Goal: Transaction & Acquisition: Purchase product/service

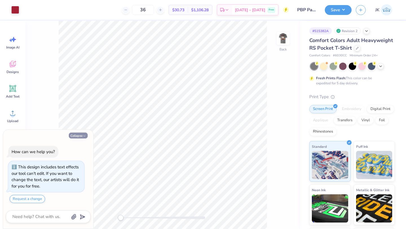
click at [84, 135] on icon "button" at bounding box center [84, 135] width 3 height 3
type textarea "x"
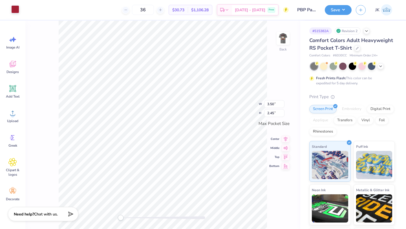
click at [16, 12] on div at bounding box center [15, 9] width 8 height 8
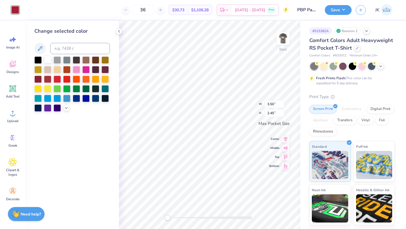
click at [48, 61] on div at bounding box center [47, 59] width 7 height 7
click at [38, 17] on div "36 $30.73 Per Item $1,106.28 Total Est. Delivery Sep 22 - 25 Free" at bounding box center [155, 10] width 265 height 20
click at [18, 10] on div at bounding box center [15, 10] width 8 height 8
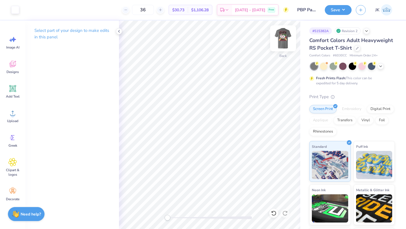
click at [281, 37] on img at bounding box center [283, 38] width 23 height 23
click at [16, 11] on div at bounding box center [15, 9] width 8 height 8
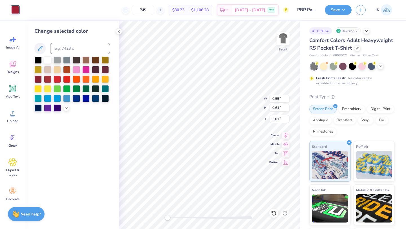
click at [46, 58] on div at bounding box center [47, 59] width 7 height 7
click at [51, 59] on div at bounding box center [47, 59] width 7 height 7
click at [50, 59] on div at bounding box center [47, 59] width 7 height 7
click at [117, 37] on div "Change selected color" at bounding box center [72, 125] width 94 height 208
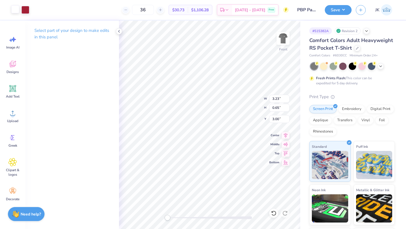
click at [17, 9] on div at bounding box center [15, 9] width 8 height 8
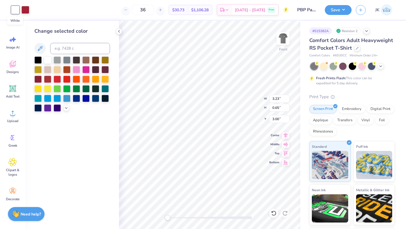
click at [17, 9] on div at bounding box center [15, 10] width 8 height 8
click at [27, 11] on div at bounding box center [25, 9] width 8 height 8
click at [49, 59] on div at bounding box center [47, 59] width 7 height 7
click at [78, 30] on div "Change selected color" at bounding box center [72, 31] width 76 height 8
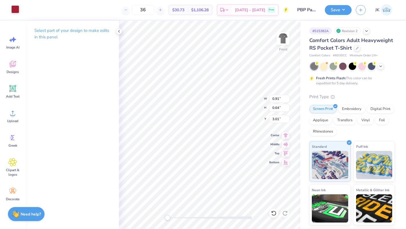
click at [16, 11] on div at bounding box center [15, 9] width 8 height 8
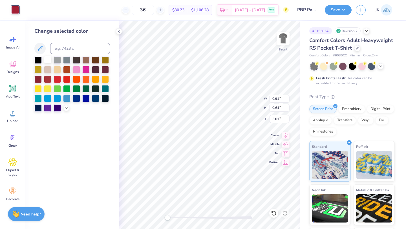
click at [49, 59] on div at bounding box center [47, 59] width 7 height 7
click at [48, 59] on div at bounding box center [47, 59] width 7 height 7
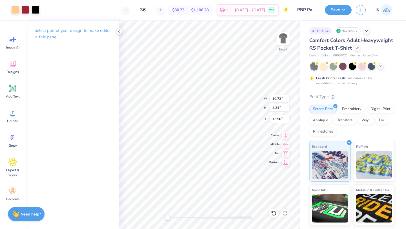
type input "13.56"
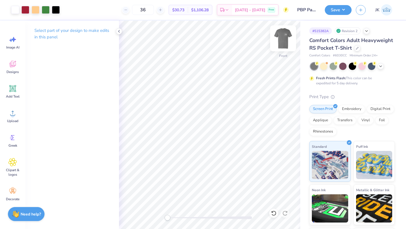
click at [279, 43] on img at bounding box center [283, 38] width 23 height 23
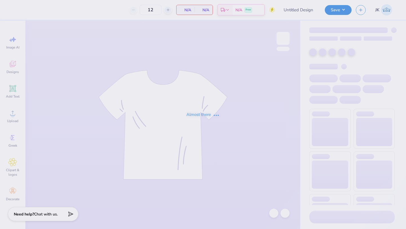
type input "PBP Parents Weekend shirt"
type input "36"
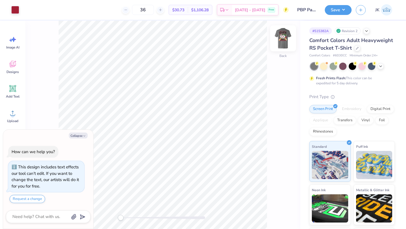
click at [289, 38] on div at bounding box center [283, 38] width 26 height 26
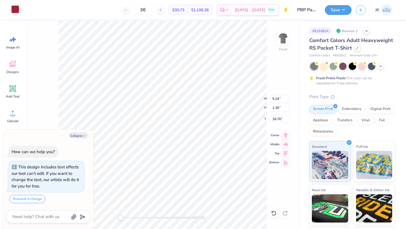
click at [16, 8] on div at bounding box center [15, 9] width 8 height 8
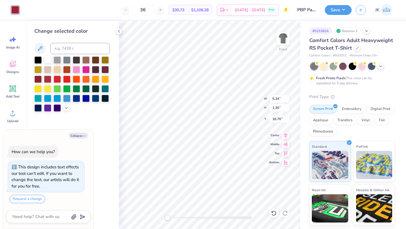
click at [47, 58] on div at bounding box center [47, 59] width 7 height 7
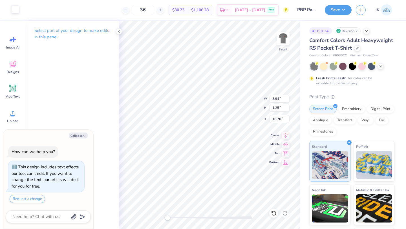
click at [13, 11] on div at bounding box center [15, 9] width 8 height 8
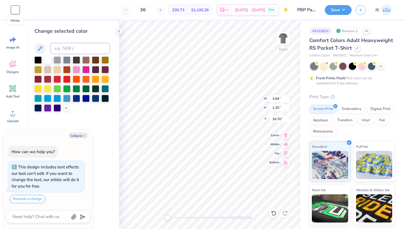
click at [13, 11] on div at bounding box center [15, 10] width 8 height 8
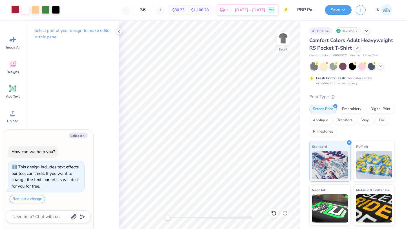
type textarea "x"
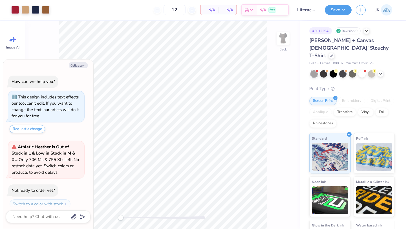
scroll to position [16, 0]
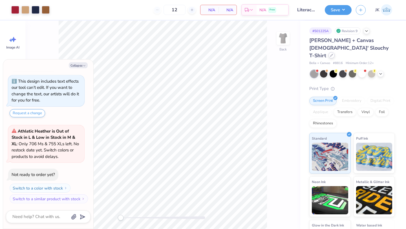
click at [330, 54] on icon at bounding box center [331, 55] width 3 height 3
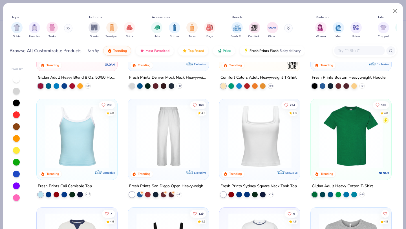
scroll to position [94, 0]
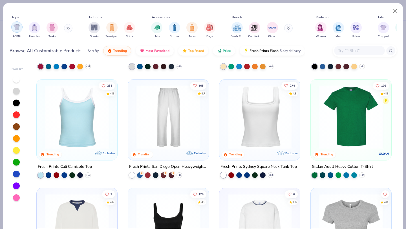
click at [18, 31] on div "filter for Shirts" at bounding box center [16, 26] width 11 height 11
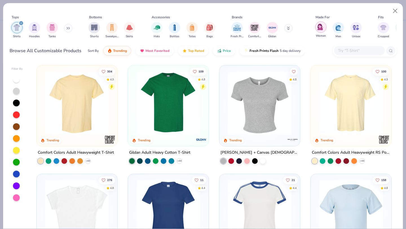
click at [321, 28] on img "filter for Women" at bounding box center [320, 27] width 6 height 6
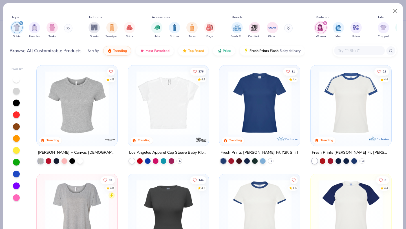
click at [326, 22] on div "filter for Women" at bounding box center [324, 23] width 5 height 5
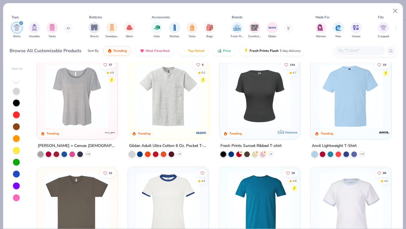
scroll to position [232, 0]
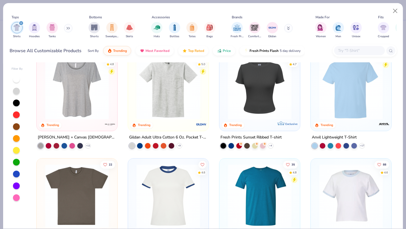
click at [91, 135] on div "Bella + Canvas Ladies' Slouchy T-Shirt" at bounding box center [77, 137] width 78 height 7
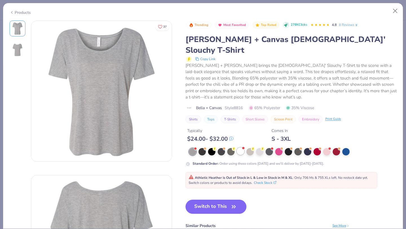
click at [241, 147] on div at bounding box center [240, 150] width 7 height 7
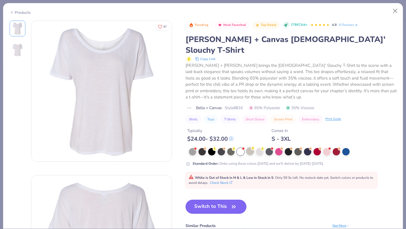
click at [248, 147] on div at bounding box center [249, 150] width 7 height 7
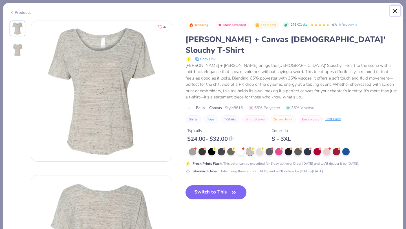
click at [396, 12] on button "Close" at bounding box center [395, 11] width 11 height 11
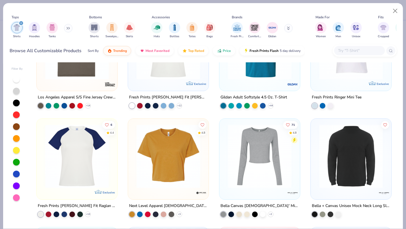
scroll to position [383, 0]
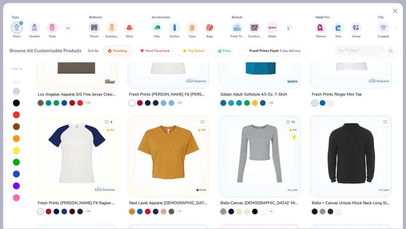
click at [17, 89] on div at bounding box center [16, 91] width 7 height 7
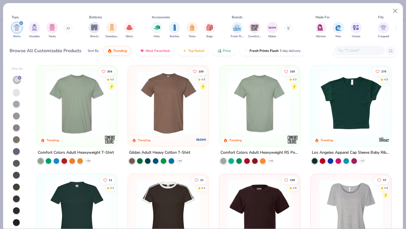
scroll to position [24, 0]
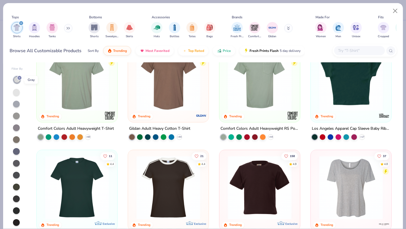
click at [19, 77] on line at bounding box center [20, 78] width 2 height 2
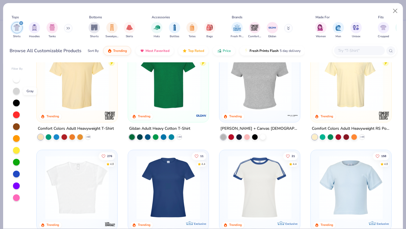
click at [17, 92] on div at bounding box center [16, 91] width 7 height 7
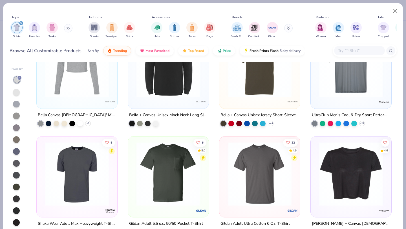
scroll to position [532, 0]
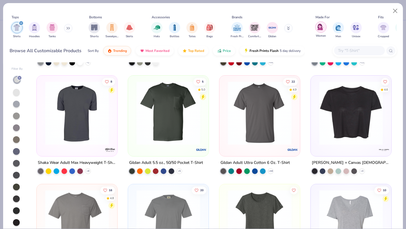
click at [321, 28] on img "filter for Women" at bounding box center [320, 27] width 6 height 6
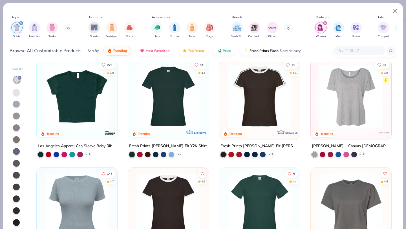
scroll to position [18, 0]
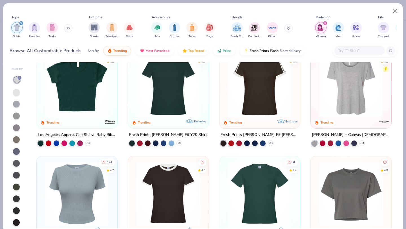
click at [359, 117] on div at bounding box center [350, 86] width 75 height 72
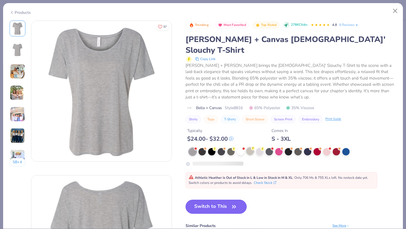
click at [252, 147] on div at bounding box center [249, 150] width 7 height 7
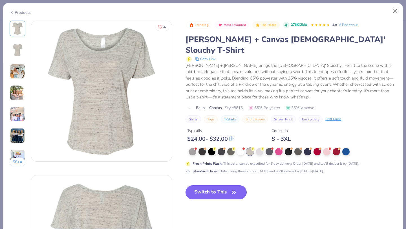
click at [232, 188] on icon "button" at bounding box center [234, 192] width 8 height 8
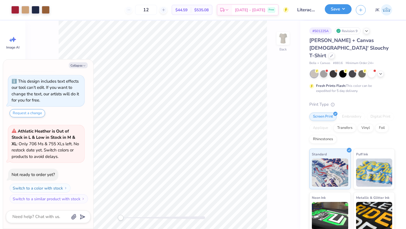
click at [334, 9] on button "Save" at bounding box center [338, 9] width 27 height 10
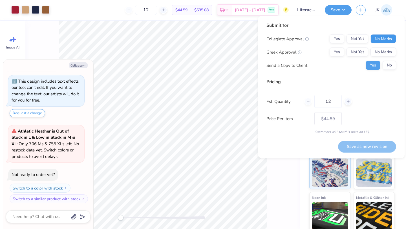
click at [382, 37] on button "No Marks" at bounding box center [383, 38] width 26 height 9
click at [341, 50] on button "Yes" at bounding box center [336, 52] width 15 height 9
click at [393, 64] on button "No" at bounding box center [389, 65] width 14 height 9
type textarea "x"
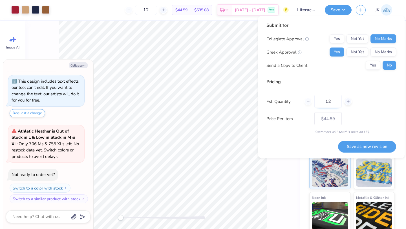
click at [336, 99] on input "12" at bounding box center [327, 101] width 27 height 13
type input "1"
type input "0"
type textarea "x"
type input "036"
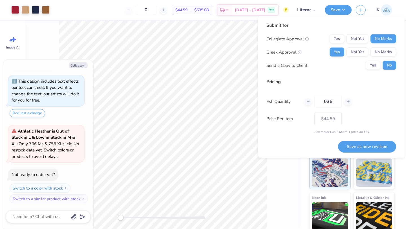
type input "36"
type textarea "x"
type input "– –"
type textarea "x"
type input "$26.68"
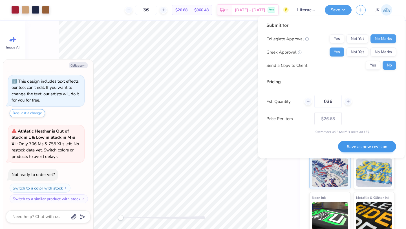
type input "036"
click at [361, 147] on button "Save as new revision" at bounding box center [367, 147] width 58 height 12
type textarea "x"
type input "– –"
type textarea "x"
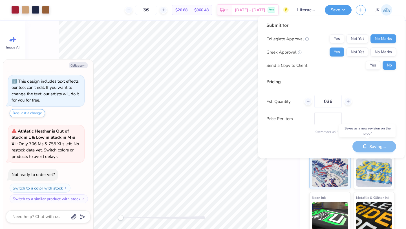
type input "$26.68"
type textarea "x"
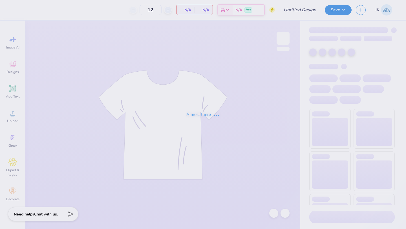
type input "Literacy Week Bear Crewneck 1"
type input "115"
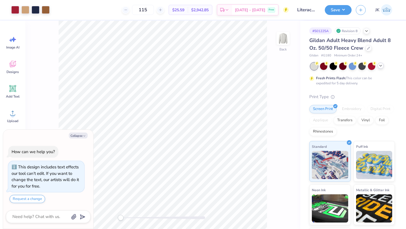
click at [381, 67] on icon at bounding box center [380, 65] width 5 height 5
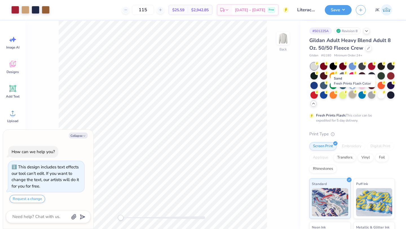
click at [353, 94] on div at bounding box center [352, 94] width 7 height 7
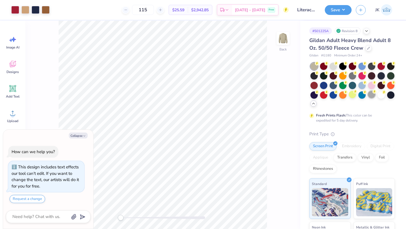
click at [369, 96] on div at bounding box center [371, 94] width 7 height 7
click at [315, 66] on div at bounding box center [313, 66] width 7 height 7
click at [334, 67] on div at bounding box center [332, 65] width 7 height 7
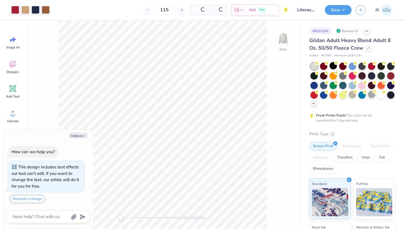
type textarea "x"
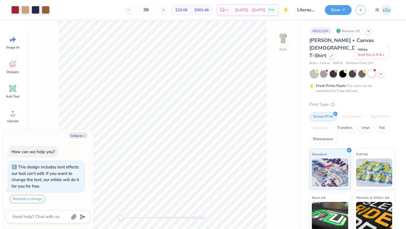
click at [373, 70] on div at bounding box center [371, 73] width 7 height 7
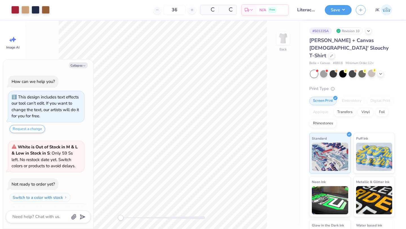
scroll to position [10, 0]
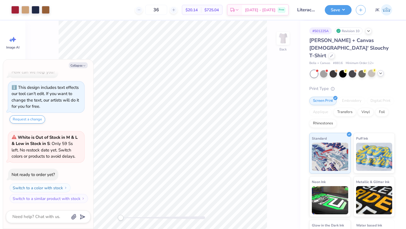
click at [382, 71] on icon at bounding box center [380, 73] width 5 height 5
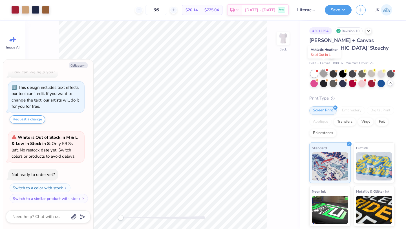
click at [322, 70] on div at bounding box center [323, 73] width 7 height 7
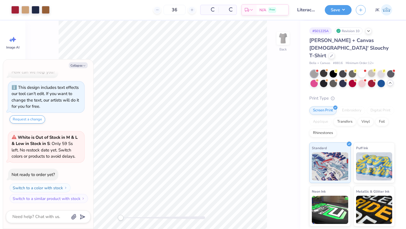
scroll to position [96, 0]
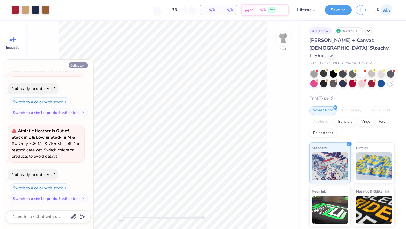
click at [86, 65] on button "Collapse" at bounding box center [78, 65] width 19 height 6
type textarea "x"
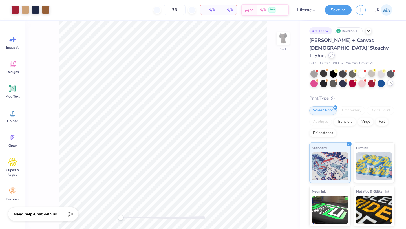
click at [330, 54] on icon at bounding box center [331, 55] width 3 height 3
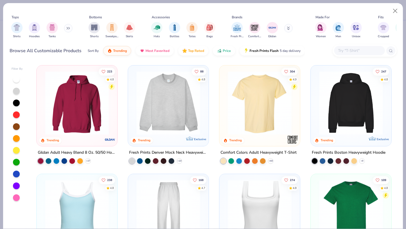
click at [24, 28] on div "Shirts Hoodies Tanks" at bounding box center [42, 30] width 65 height 21
click at [17, 28] on img "filter for Shirts" at bounding box center [17, 27] width 6 height 6
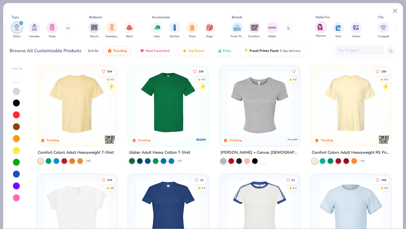
click at [318, 28] on img "filter for Women" at bounding box center [320, 27] width 6 height 6
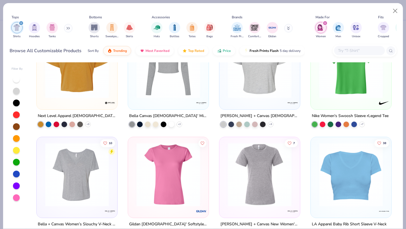
scroll to position [270, 0]
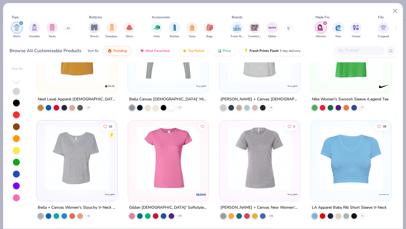
click at [56, 164] on img at bounding box center [76, 158] width 69 height 64
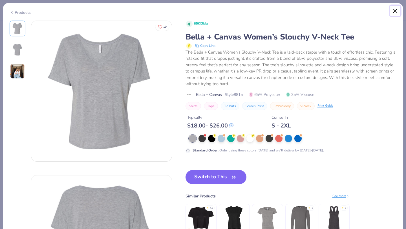
click at [395, 10] on button "Close" at bounding box center [395, 11] width 11 height 11
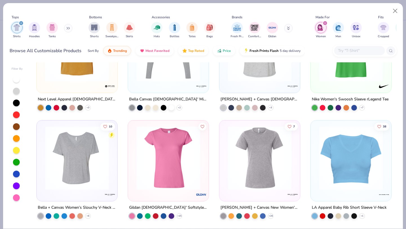
click at [258, 152] on img at bounding box center [259, 158] width 69 height 64
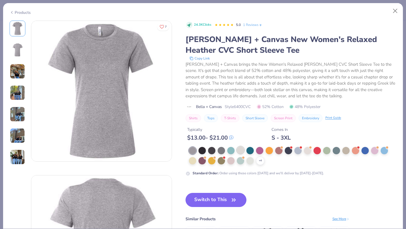
click at [242, 150] on div at bounding box center [240, 149] width 7 height 7
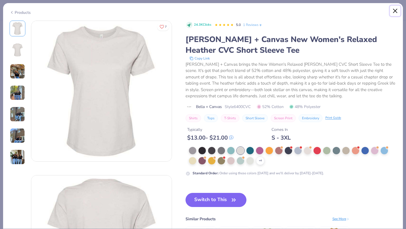
click at [393, 13] on button "Close" at bounding box center [395, 11] width 11 height 11
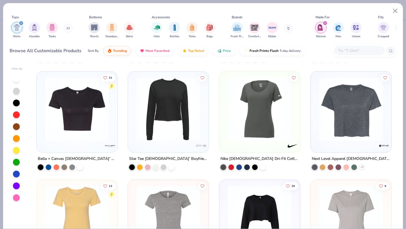
scroll to position [657, 0]
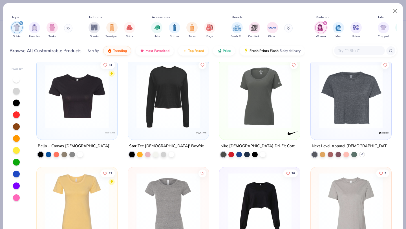
click at [361, 129] on div at bounding box center [350, 97] width 75 height 72
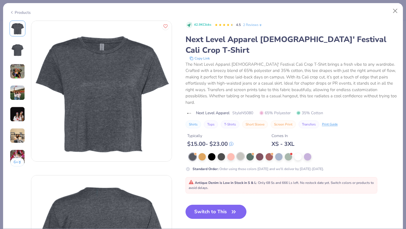
click at [243, 152] on div at bounding box center [240, 155] width 7 height 7
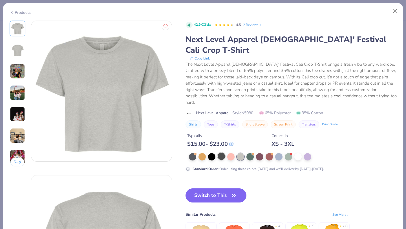
click at [223, 152] on div at bounding box center [221, 155] width 7 height 7
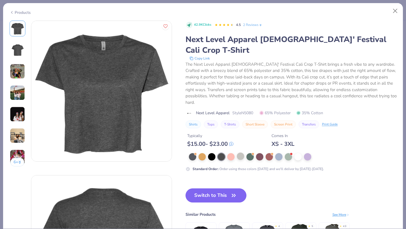
click at [237, 152] on div at bounding box center [240, 155] width 7 height 7
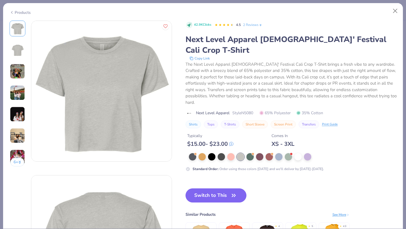
click at [18, 94] on img at bounding box center [17, 92] width 15 height 15
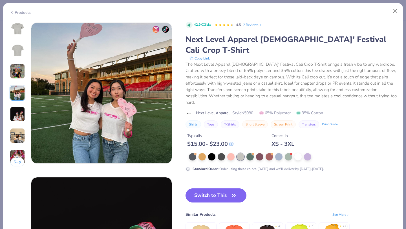
scroll to position [463, 0]
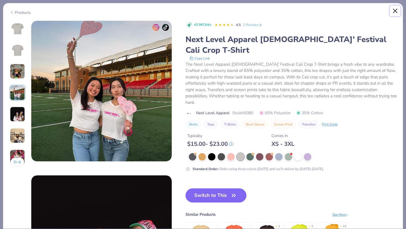
click at [398, 10] on button "Close" at bounding box center [395, 11] width 11 height 11
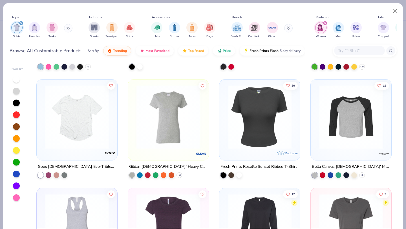
scroll to position [1177, 0]
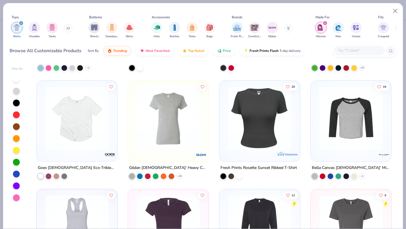
click at [134, 134] on img at bounding box center [98, 118] width 69 height 64
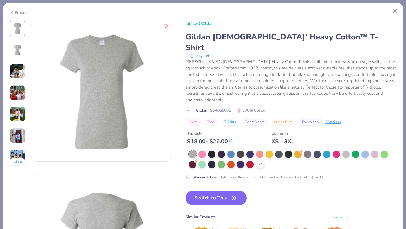
click at [19, 77] on img at bounding box center [17, 71] width 15 height 15
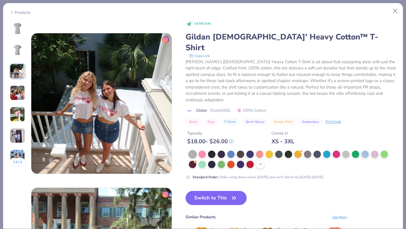
scroll to position [309, 0]
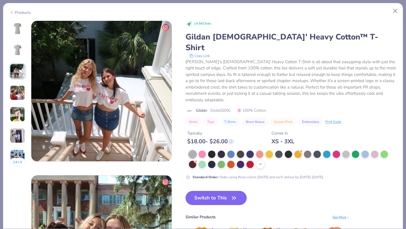
click at [21, 90] on img at bounding box center [17, 92] width 15 height 15
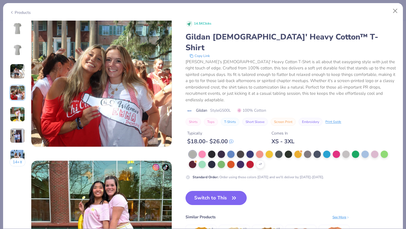
scroll to position [493, 0]
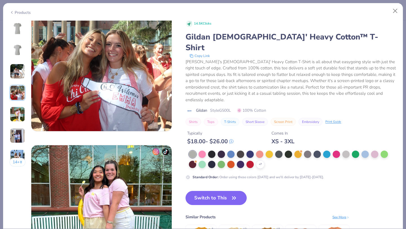
click at [19, 107] on img at bounding box center [17, 113] width 15 height 15
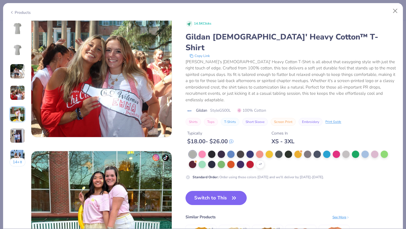
click at [16, 26] on img at bounding box center [18, 29] width 14 height 14
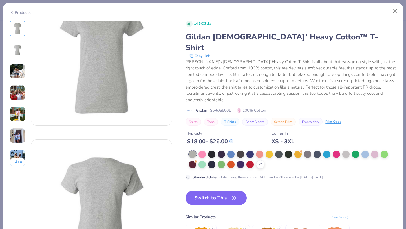
scroll to position [0, 0]
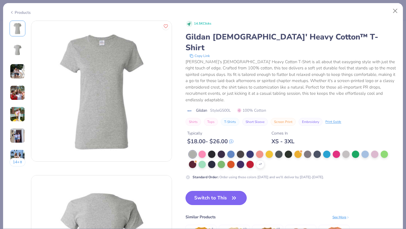
click at [220, 191] on button "Switch to This" at bounding box center [215, 198] width 61 height 14
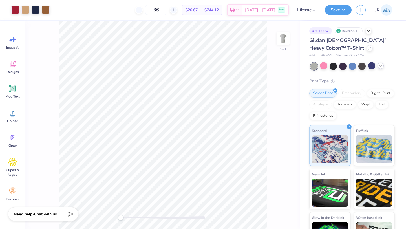
click at [378, 67] on div at bounding box center [352, 66] width 84 height 7
click at [382, 66] on icon at bounding box center [380, 65] width 5 height 5
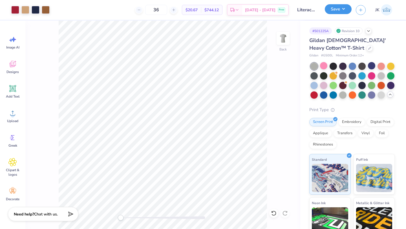
click at [335, 10] on button "Save" at bounding box center [338, 9] width 27 height 10
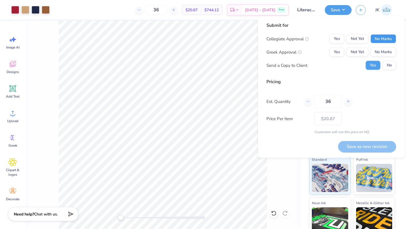
click at [375, 36] on button "No Marks" at bounding box center [383, 38] width 26 height 9
click at [335, 52] on button "Yes" at bounding box center [336, 52] width 15 height 9
click at [393, 72] on div "Submit for Collegiate Approval Yes Not Yet No Marks Greek Approval Yes Not Yet …" at bounding box center [331, 48] width 130 height 52
click at [393, 70] on div "Submit for Collegiate Approval Yes Not Yet No Marks Greek Approval Yes Not Yet …" at bounding box center [331, 48] width 130 height 52
click at [393, 67] on button "No" at bounding box center [389, 65] width 14 height 9
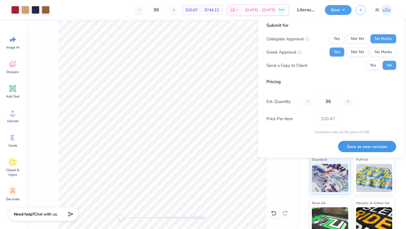
click at [376, 141] on button "Save as new revision" at bounding box center [367, 147] width 58 height 12
type input "$20.67"
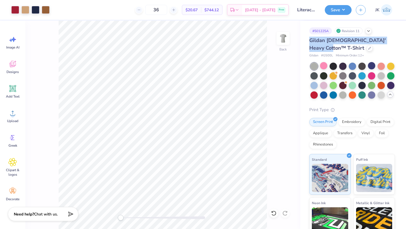
drag, startPoint x: 321, startPoint y: 47, endPoint x: 310, endPoint y: 41, distance: 12.7
click at [310, 41] on div "Gildan Ladies' Heavy Cotton™ T-Shirt" at bounding box center [351, 44] width 85 height 15
copy span "Gildan Ladies' Heavy Cotton™ T-Shirt"
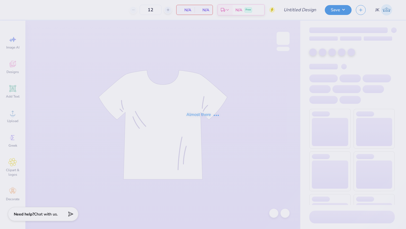
type input "Literacy Week Bear Crewneck 1"
type input "36"
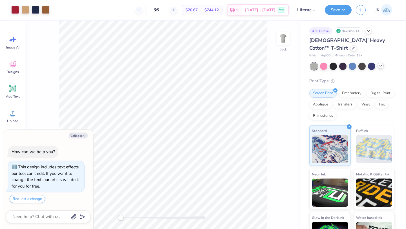
click at [381, 63] on icon at bounding box center [380, 65] width 5 height 5
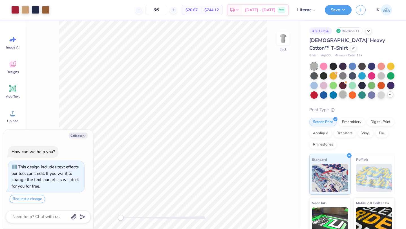
click at [342, 91] on div at bounding box center [342, 94] width 7 height 7
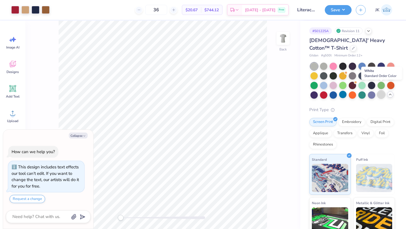
click at [383, 91] on div at bounding box center [380, 94] width 7 height 7
click at [322, 62] on div at bounding box center [323, 65] width 7 height 7
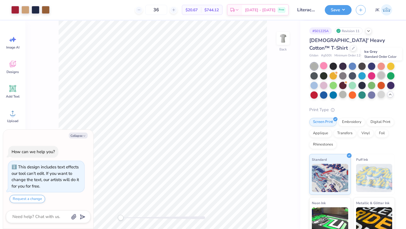
click at [381, 72] on div at bounding box center [380, 75] width 7 height 7
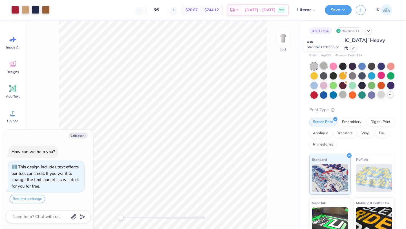
click at [323, 62] on div at bounding box center [323, 65] width 7 height 7
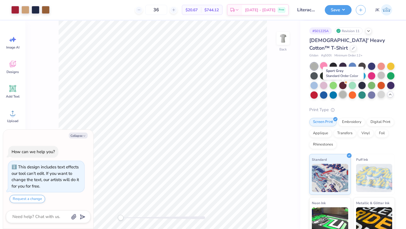
click at [345, 91] on div at bounding box center [342, 94] width 7 height 7
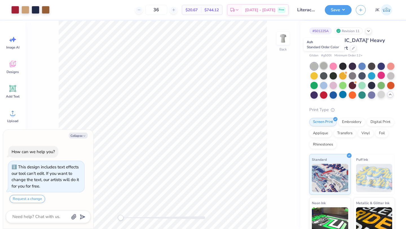
click at [325, 62] on div at bounding box center [323, 65] width 7 height 7
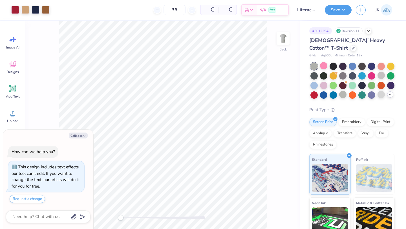
type textarea "x"
